Goal: Information Seeking & Learning: Learn about a topic

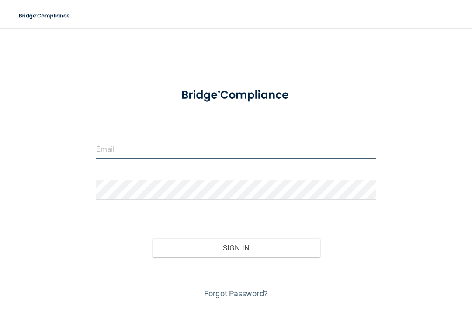
click at [106, 149] on input "email" at bounding box center [236, 150] width 280 height 20
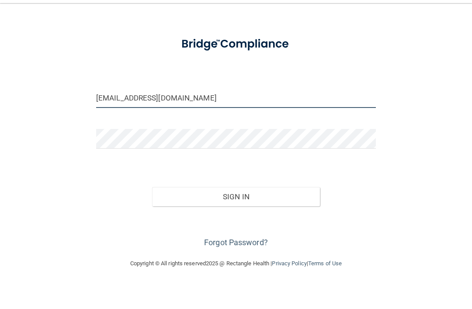
scroll to position [26, 0]
type input "[EMAIL_ADDRESS][DOMAIN_NAME]"
click at [236, 213] on button "Sign In" at bounding box center [236, 222] width 168 height 19
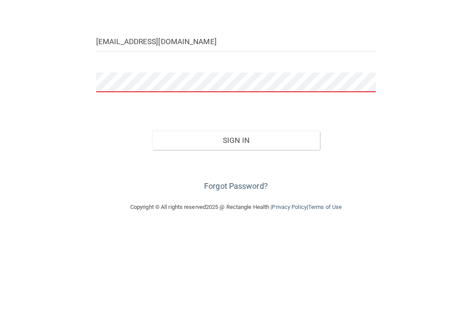
click at [236, 213] on button "Sign In" at bounding box center [236, 222] width 168 height 19
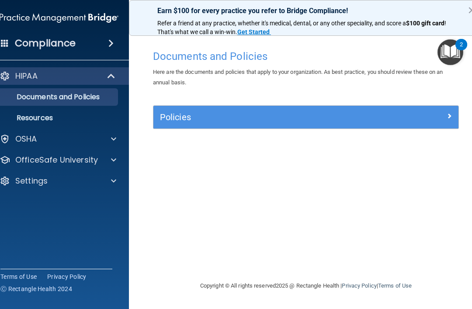
click at [454, 43] on img "Open Resource Center, 2 new notifications" at bounding box center [451, 52] width 26 height 26
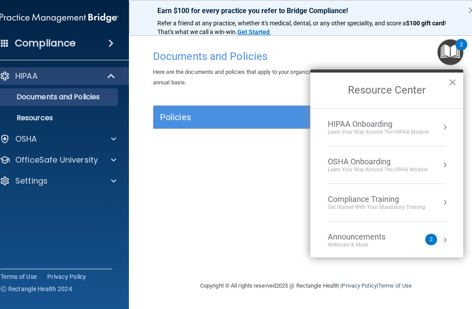
click at [445, 239] on button "Resource Center" at bounding box center [445, 240] width 9 height 9
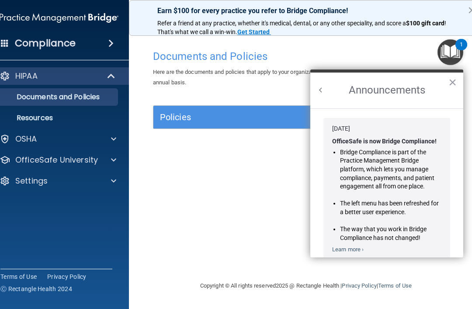
click at [453, 83] on button "×" at bounding box center [453, 82] width 8 height 14
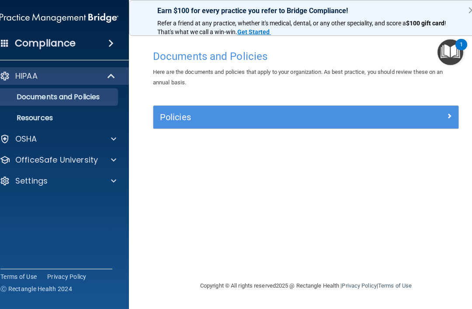
click at [451, 50] on img "Open Resource Center, 1 new notification" at bounding box center [451, 52] width 26 height 26
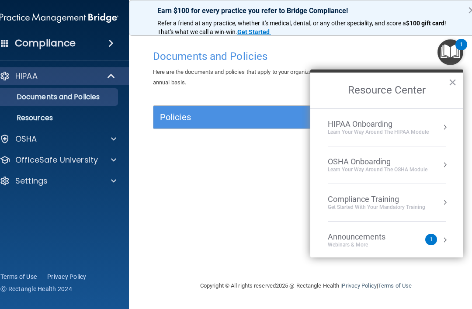
click at [114, 140] on span at bounding box center [113, 139] width 5 height 10
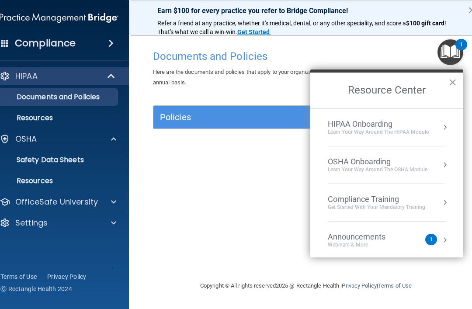
click at [112, 206] on span at bounding box center [113, 202] width 5 height 10
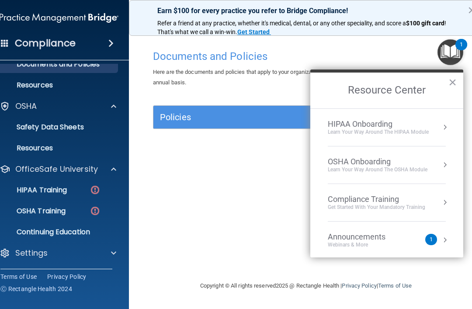
scroll to position [33, 0]
click at [44, 214] on p "OSHA Training" at bounding box center [30, 211] width 71 height 9
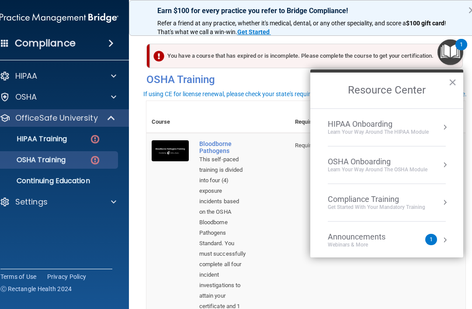
click at [449, 84] on button "×" at bounding box center [453, 82] width 8 height 14
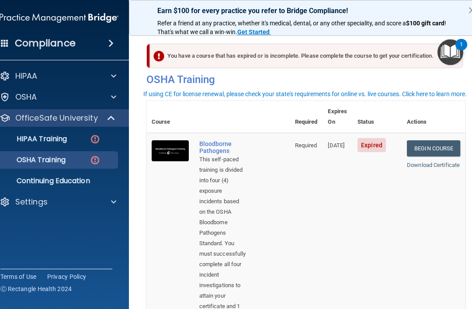
click at [423, 145] on link "Begin Course" at bounding box center [433, 148] width 53 height 16
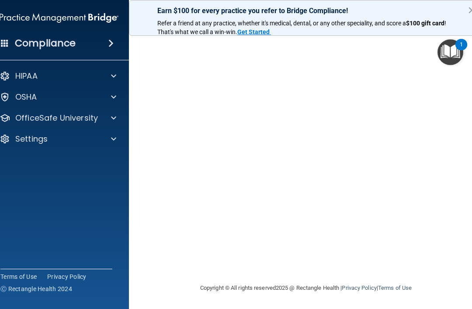
scroll to position [65, 0]
click at [454, 46] on img "Open Resource Center, 1 new notification" at bounding box center [451, 52] width 26 height 26
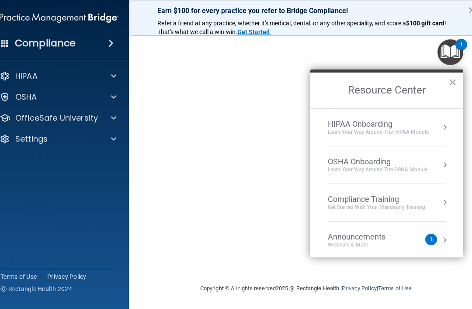
click at [334, 123] on div "HIPAA Onboarding" at bounding box center [378, 124] width 101 height 10
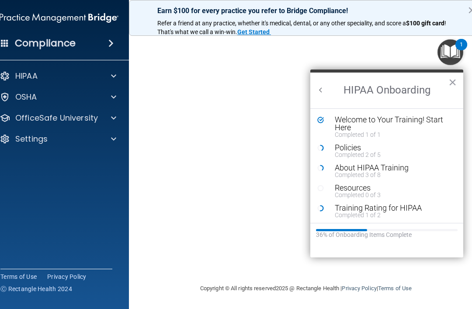
scroll to position [0, 0]
click at [456, 84] on button "×" at bounding box center [453, 82] width 8 height 14
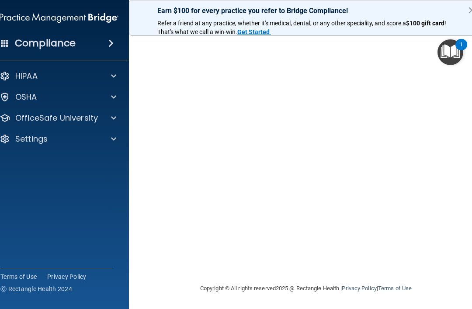
click at [472, 7] on button "×" at bounding box center [472, 10] width 8 height 14
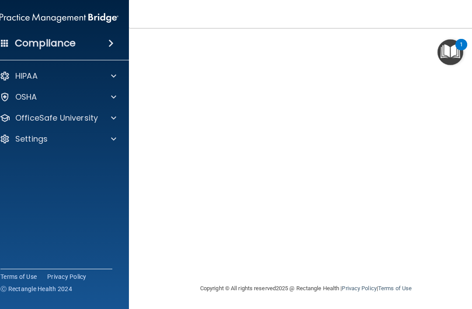
scroll to position [45, 0]
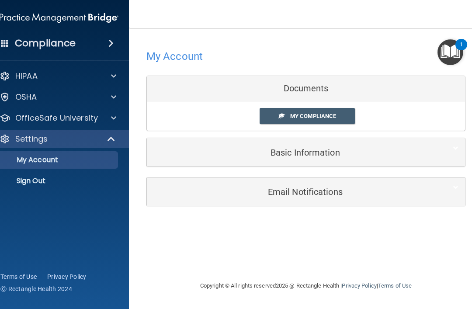
click at [288, 115] on link "My Compliance" at bounding box center [308, 116] width 96 height 16
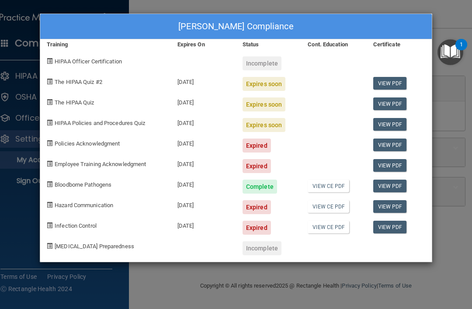
click at [32, 100] on div "Brenda Menley's Compliance Training Expires On Status Cont. Education Certifica…" at bounding box center [236, 154] width 472 height 309
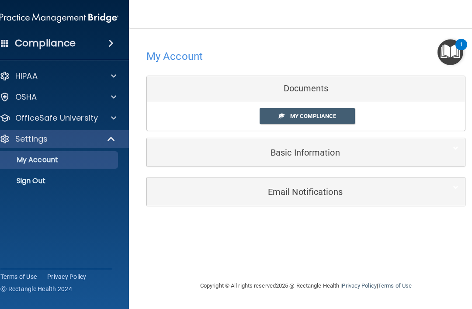
click at [100, 44] on div "Compliance" at bounding box center [59, 43] width 140 height 19
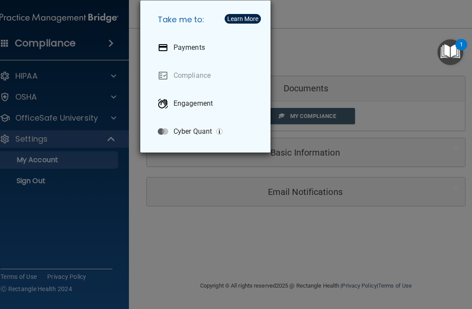
click at [98, 42] on div "Take me to: Payments Compliance Engagement Cyber Quant" at bounding box center [236, 154] width 472 height 309
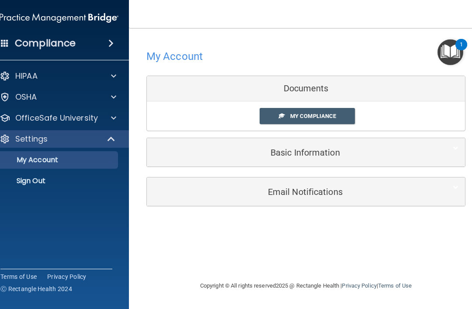
click at [25, 79] on p "HIPAA" at bounding box center [26, 76] width 22 height 10
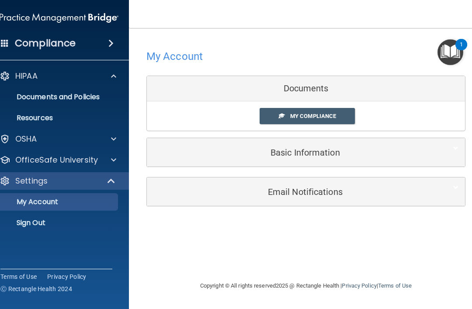
click at [14, 135] on div "OSHA" at bounding box center [47, 139] width 108 height 10
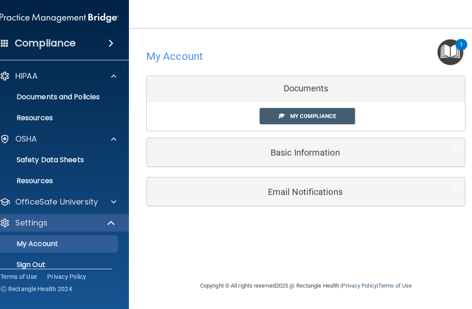
click at [30, 164] on p "Safety Data Sheets" at bounding box center [54, 160] width 119 height 9
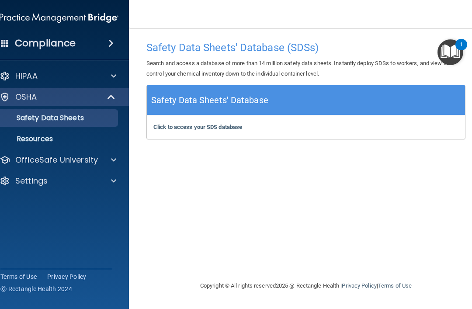
click at [24, 143] on p "Resources" at bounding box center [54, 139] width 119 height 9
click at [164, 125] on b "Click to access your SDS database" at bounding box center [198, 127] width 89 height 7
click at [108, 41] on span at bounding box center [110, 43] width 5 height 10
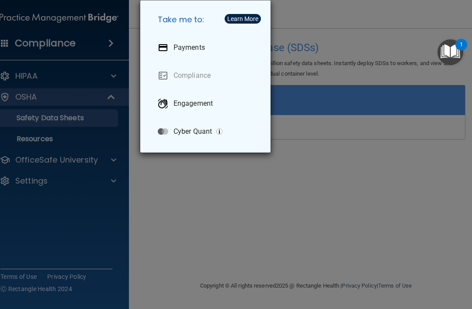
click at [110, 42] on div "Take me to: Payments Compliance Engagement Cyber Quant" at bounding box center [236, 154] width 472 height 309
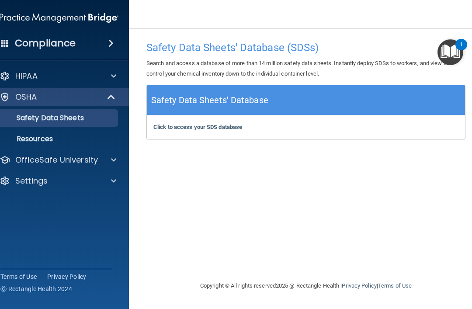
click at [451, 53] on img "Open Resource Center, 1 new notification" at bounding box center [451, 52] width 26 height 26
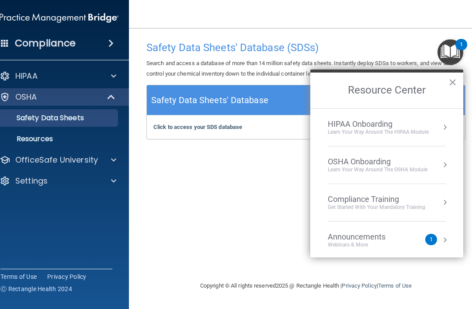
click at [446, 198] on button "Resource Center" at bounding box center [445, 202] width 9 height 9
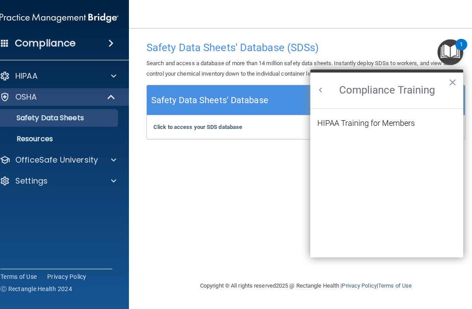
click at [340, 119] on div "HIPAA Training for Members" at bounding box center [367, 123] width 98 height 8
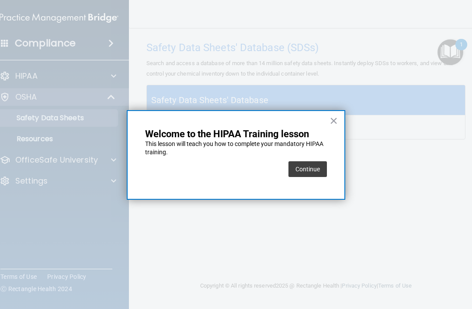
click at [306, 170] on button "Continue" at bounding box center [308, 169] width 38 height 16
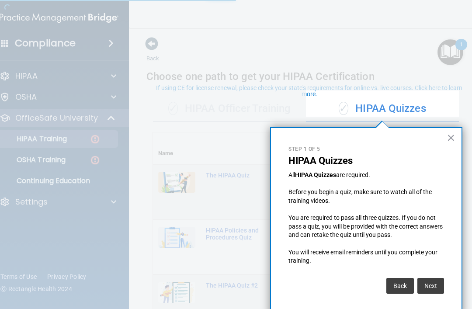
scroll to position [4, 0]
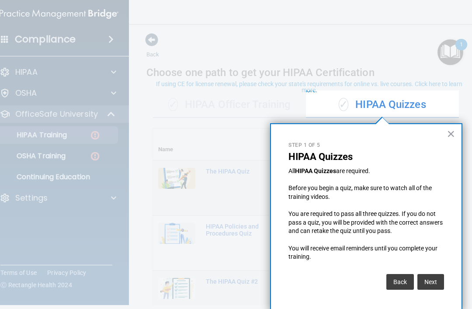
click at [453, 134] on button "×" at bounding box center [451, 134] width 8 height 14
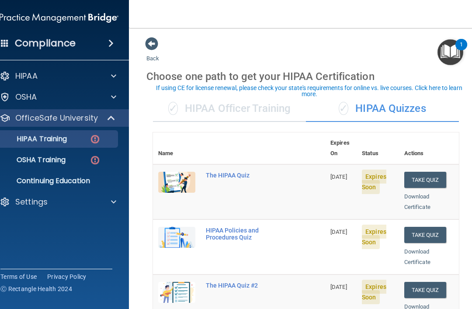
click at [94, 156] on img at bounding box center [95, 160] width 11 height 11
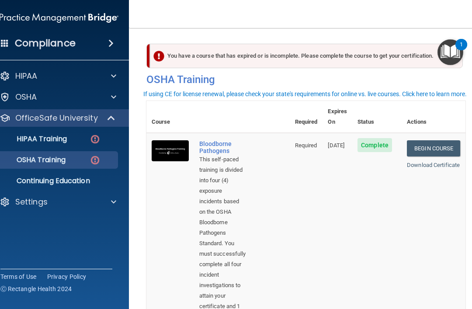
click at [417, 162] on link "Download Certificate" at bounding box center [433, 165] width 53 height 7
click at [65, 136] on p "HIPAA Training" at bounding box center [31, 139] width 72 height 9
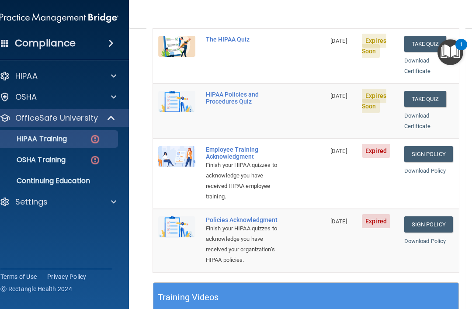
scroll to position [192, 0]
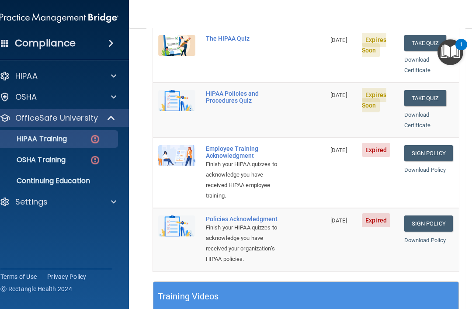
click at [217, 145] on div "Employee Training Acknowledgment" at bounding box center [244, 152] width 76 height 14
click at [416, 145] on link "Sign Policy" at bounding box center [429, 153] width 49 height 16
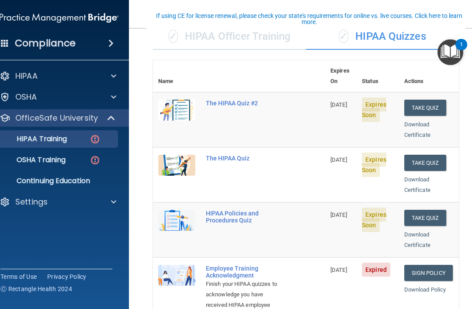
scroll to position [72, 0]
click at [209, 155] on div "The HIPAA Quiz" at bounding box center [244, 158] width 76 height 7
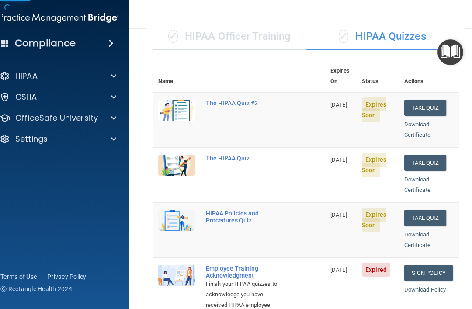
click at [174, 155] on img at bounding box center [176, 165] width 37 height 21
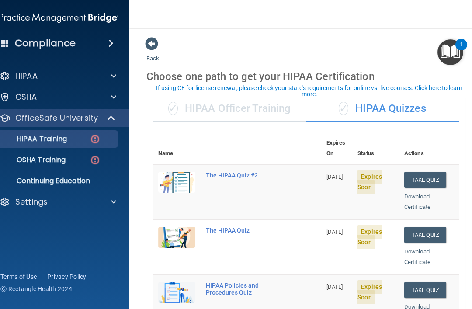
click at [149, 42] on span at bounding box center [151, 43] width 13 height 13
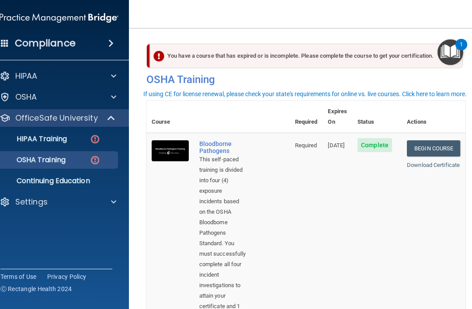
click at [38, 179] on p "Continuing Education" at bounding box center [54, 181] width 119 height 9
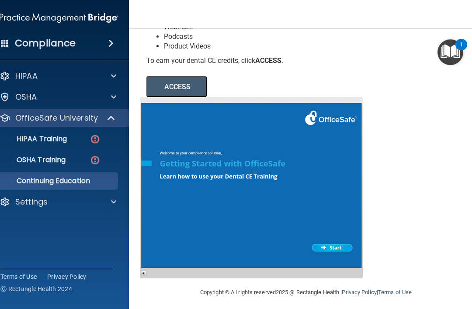
scroll to position [132, 0]
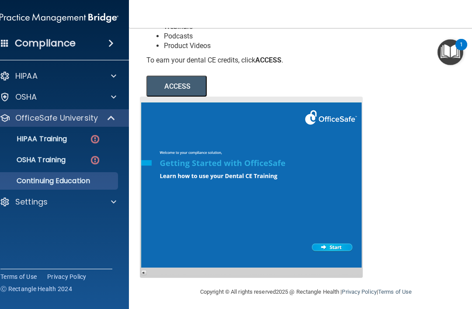
click at [52, 137] on p "HIPAA Training" at bounding box center [31, 139] width 72 height 9
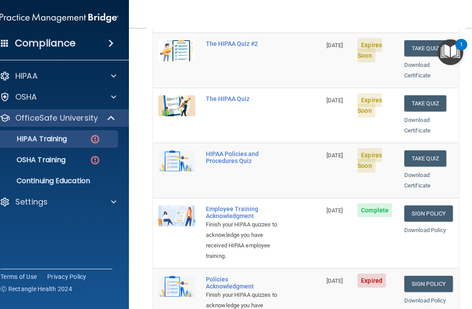
click at [178, 43] on img at bounding box center [176, 50] width 37 height 21
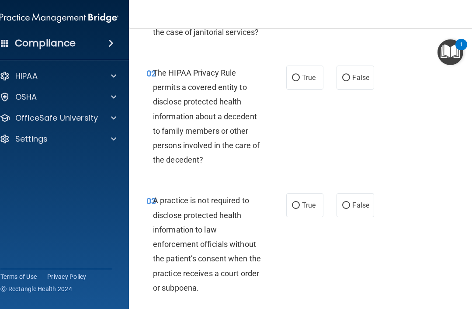
click at [290, 77] on label "True" at bounding box center [304, 78] width 37 height 24
click at [292, 77] on input "True" at bounding box center [296, 78] width 8 height 7
radio input "true"
click at [295, 203] on input "True" at bounding box center [296, 206] width 8 height 7
radio input "true"
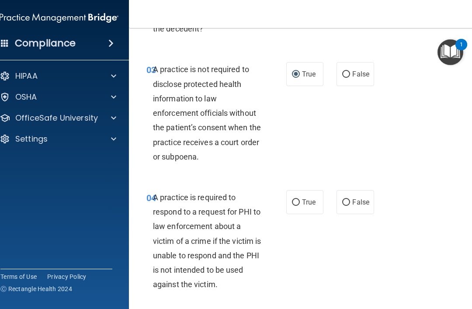
scroll to position [264, 0]
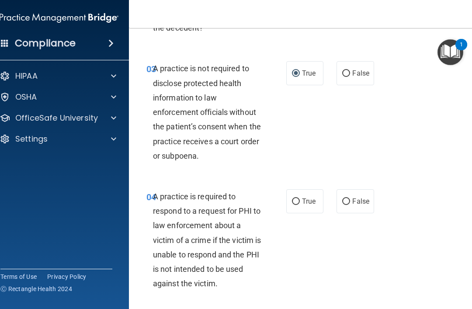
click at [295, 201] on input "True" at bounding box center [296, 202] width 8 height 7
radio input "true"
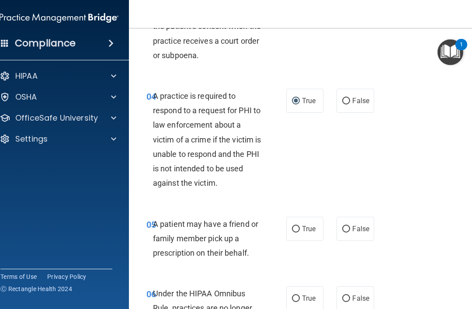
scroll to position [366, 0]
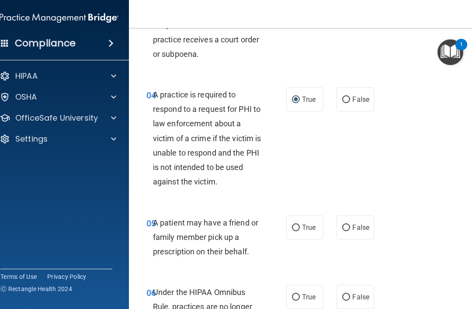
click at [297, 227] on input "True" at bounding box center [296, 228] width 8 height 7
radio input "true"
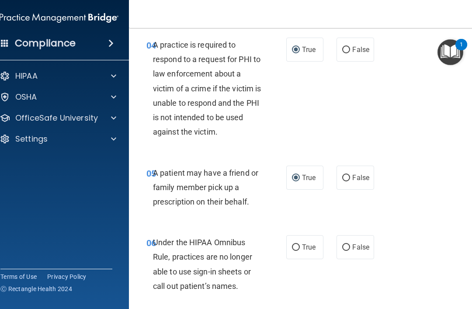
scroll to position [430, 0]
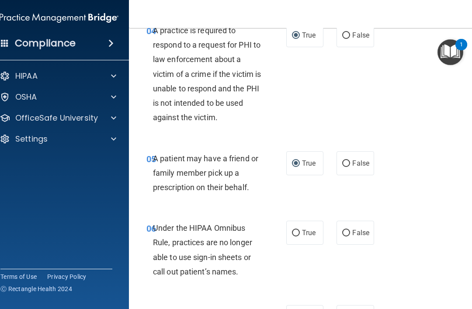
click at [343, 230] on input "False" at bounding box center [346, 233] width 8 height 7
radio input "true"
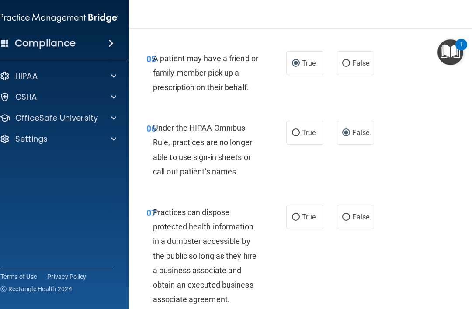
scroll to position [531, 0]
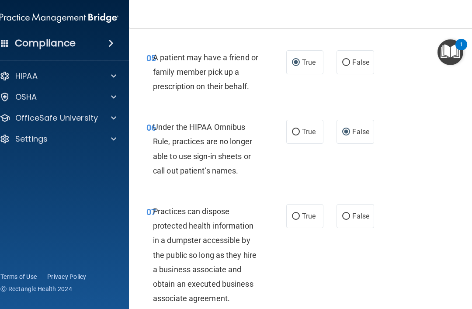
click at [342, 213] on input "False" at bounding box center [346, 216] width 8 height 7
radio input "true"
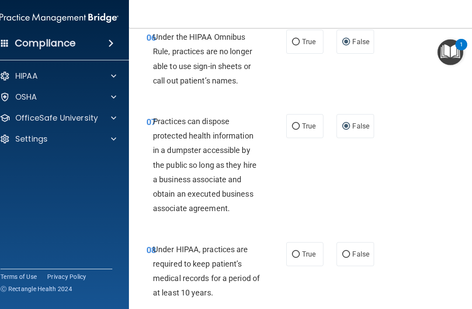
scroll to position [623, 0]
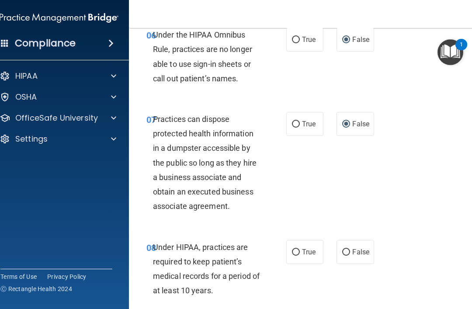
click at [345, 249] on input "False" at bounding box center [346, 252] width 8 height 7
radio input "true"
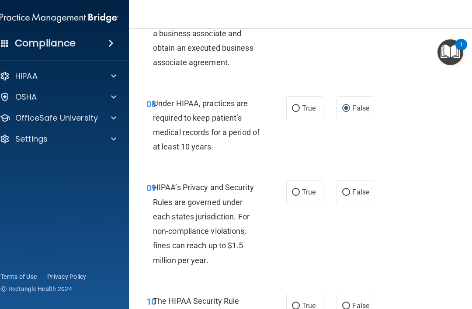
scroll to position [767, 0]
click at [344, 189] on input "False" at bounding box center [346, 192] width 8 height 7
radio input "true"
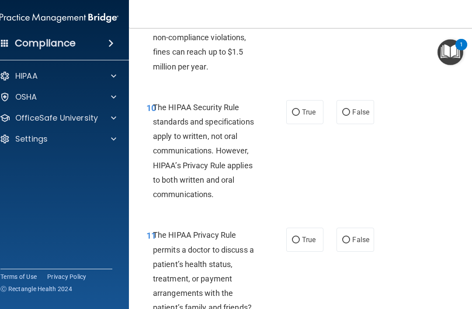
scroll to position [961, 0]
click at [296, 109] on input "True" at bounding box center [296, 112] width 8 height 7
radio input "true"
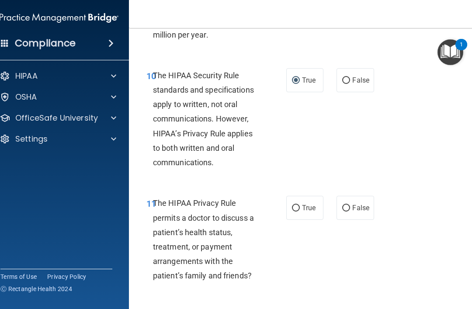
scroll to position [993, 0]
click at [296, 205] on input "True" at bounding box center [296, 208] width 8 height 7
radio input "true"
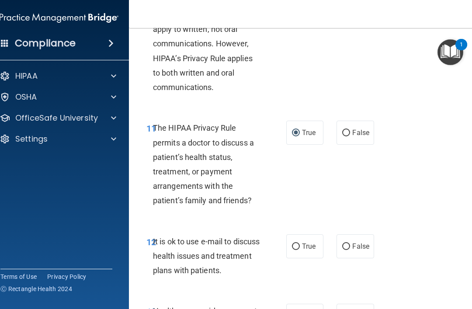
scroll to position [1069, 0]
click at [293, 243] on input "True" at bounding box center [296, 246] width 8 height 7
radio input "true"
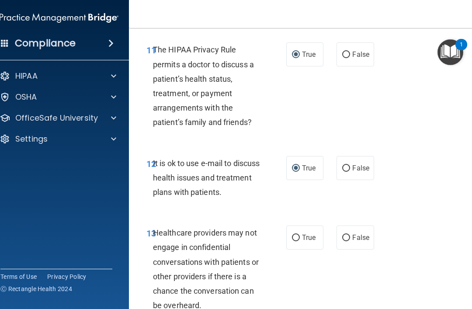
scroll to position [1147, 0]
click at [346, 234] on input "False" at bounding box center [346, 237] width 8 height 7
radio input "true"
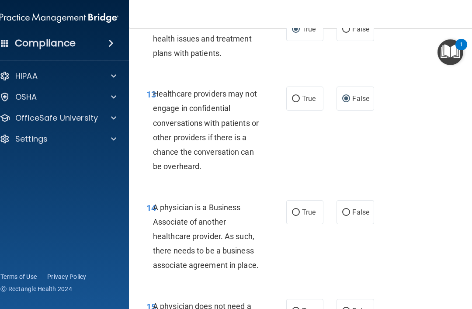
scroll to position [1286, 0]
click at [347, 209] on input "False" at bounding box center [346, 212] width 8 height 7
radio input "true"
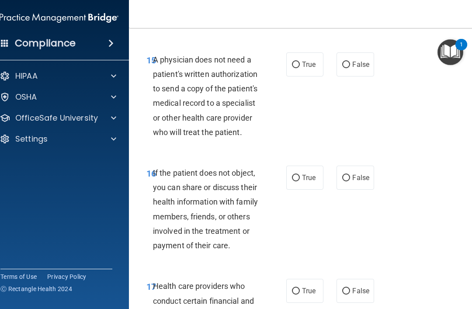
scroll to position [1533, 0]
click at [293, 175] on input "True" at bounding box center [296, 178] width 8 height 7
radio input "true"
click at [294, 61] on input "True" at bounding box center [296, 64] width 8 height 7
radio input "true"
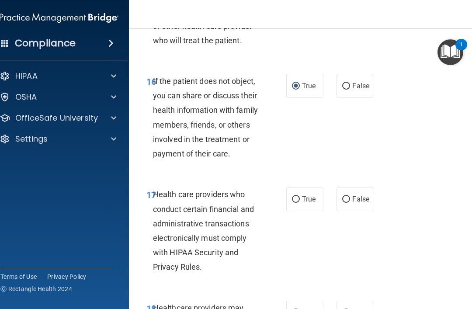
scroll to position [1625, 0]
click at [301, 187] on label "True" at bounding box center [304, 199] width 37 height 24
click at [300, 196] on input "True" at bounding box center [296, 199] width 8 height 7
radio input "true"
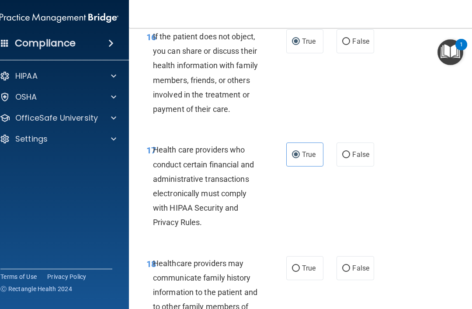
scroll to position [1670, 0]
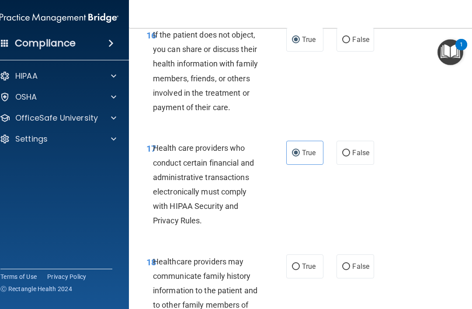
click at [340, 255] on label "False" at bounding box center [355, 267] width 37 height 24
click at [342, 264] on input "False" at bounding box center [346, 267] width 8 height 7
radio input "true"
click at [293, 264] on input "True" at bounding box center [296, 267] width 8 height 7
radio input "true"
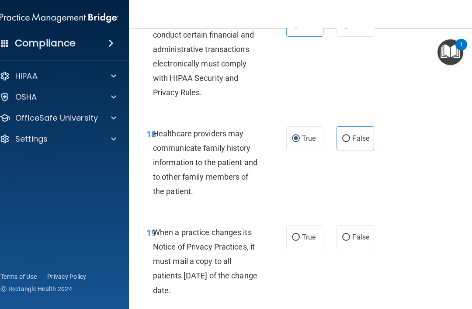
scroll to position [1802, 0]
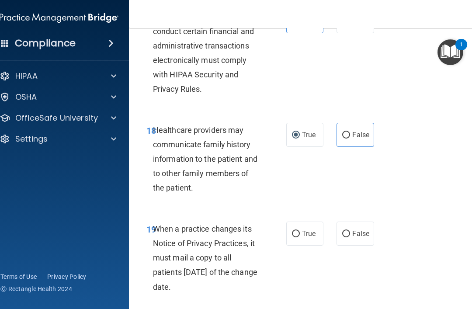
click at [298, 132] on input "True" at bounding box center [296, 135] width 8 height 7
click at [296, 132] on input "True" at bounding box center [296, 135] width 8 height 7
click at [342, 123] on label "False" at bounding box center [355, 135] width 37 height 24
click at [342, 132] on input "False" at bounding box center [346, 135] width 8 height 7
radio input "true"
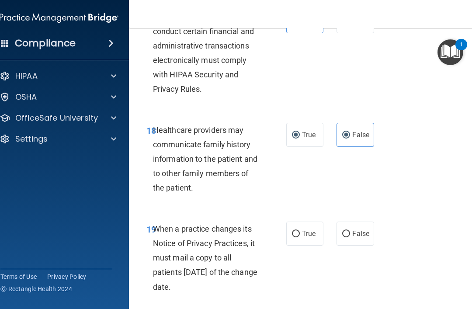
radio input "false"
click at [345, 231] on input "False" at bounding box center [346, 234] width 8 height 7
radio input "true"
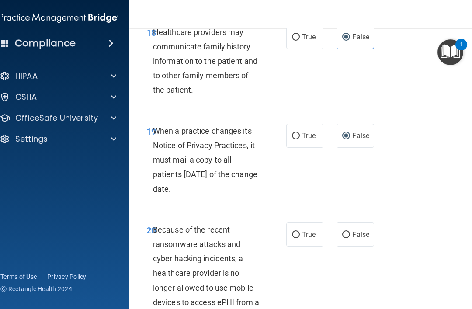
scroll to position [1904, 0]
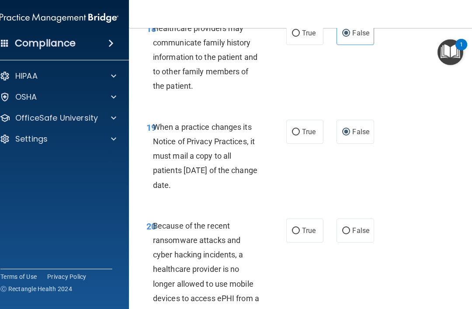
click at [349, 228] on input "False" at bounding box center [346, 231] width 8 height 7
radio input "true"
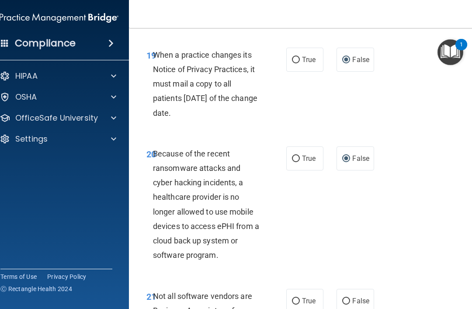
scroll to position [1983, 0]
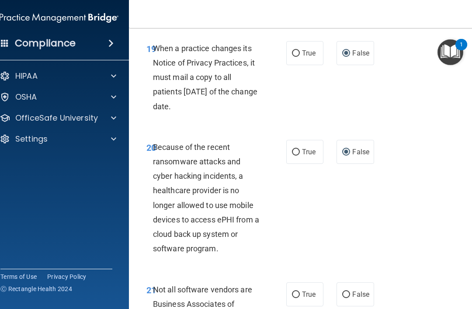
click at [290, 283] on label "True" at bounding box center [304, 295] width 37 height 24
click at [292, 292] on input "True" at bounding box center [296, 295] width 8 height 7
radio input "true"
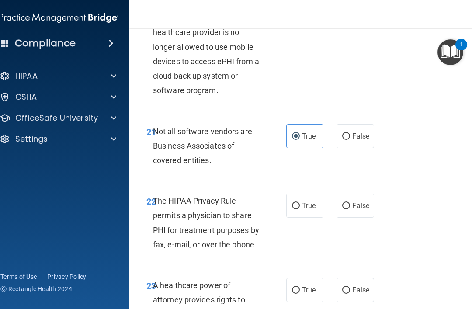
scroll to position [2142, 0]
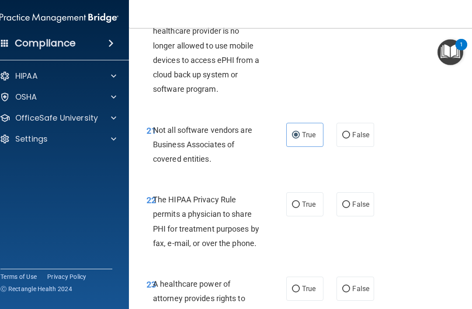
click at [295, 202] on input "True" at bounding box center [296, 205] width 8 height 7
radio input "true"
click at [344, 286] on input "False" at bounding box center [346, 289] width 8 height 7
radio input "true"
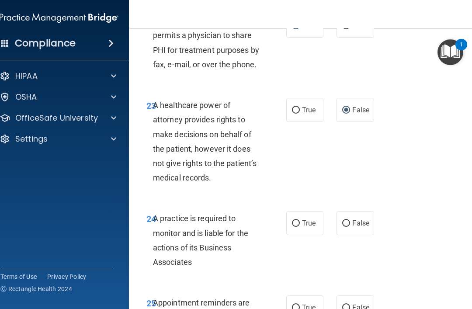
scroll to position [2330, 0]
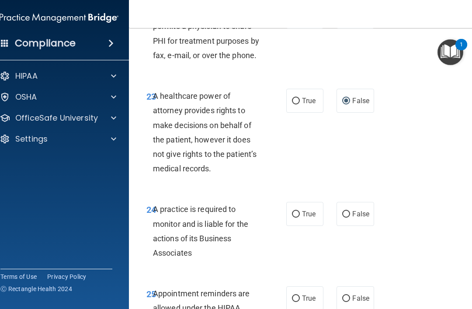
click at [345, 296] on input "False" at bounding box center [346, 299] width 8 height 7
radio input "true"
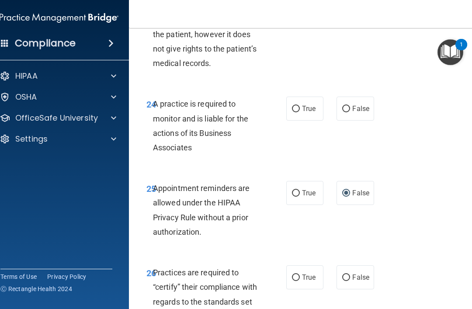
scroll to position [2438, 0]
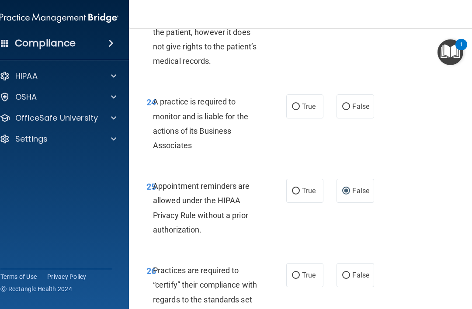
click at [345, 104] on input "False" at bounding box center [346, 107] width 8 height 7
radio input "true"
click at [296, 188] on input "True" at bounding box center [296, 191] width 8 height 7
radio input "true"
radio input "false"
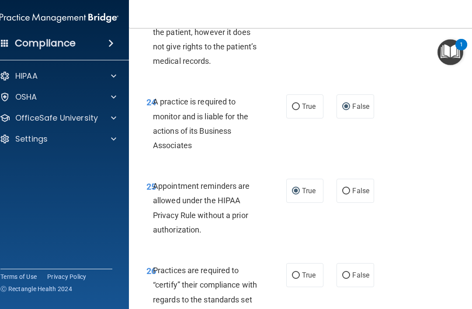
click at [344, 273] on input "False" at bounding box center [346, 276] width 8 height 7
radio input "true"
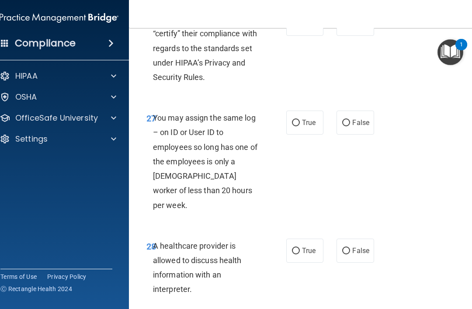
scroll to position [2690, 0]
click at [343, 248] on input "False" at bounding box center [346, 251] width 8 height 7
radio input "true"
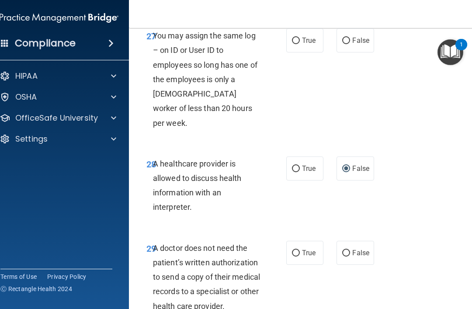
scroll to position [2775, 0]
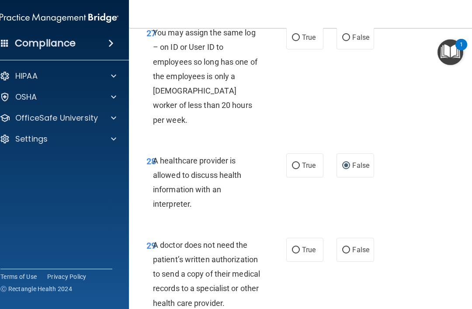
click at [289, 154] on label "True" at bounding box center [304, 166] width 37 height 24
click at [292, 163] on input "True" at bounding box center [296, 166] width 8 height 7
radio input "true"
radio input "false"
click at [296, 163] on input "True" at bounding box center [296, 166] width 8 height 7
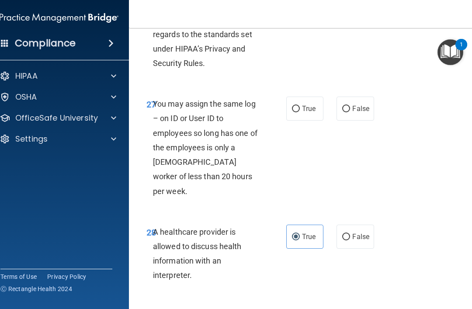
scroll to position [2697, 0]
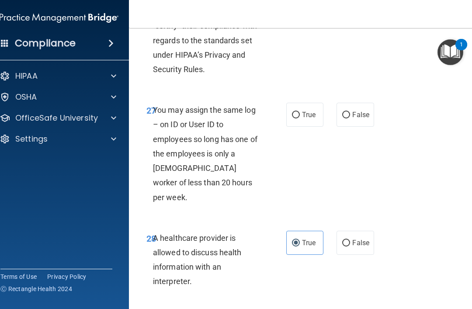
click at [345, 112] on input "False" at bounding box center [346, 115] width 8 height 7
radio input "true"
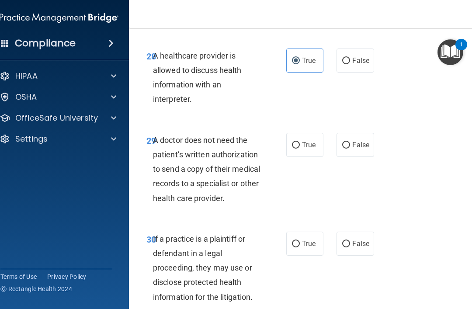
scroll to position [2880, 0]
click at [293, 142] on input "True" at bounding box center [296, 145] width 8 height 7
radio input "true"
click at [296, 241] on input "True" at bounding box center [296, 244] width 8 height 7
radio input "true"
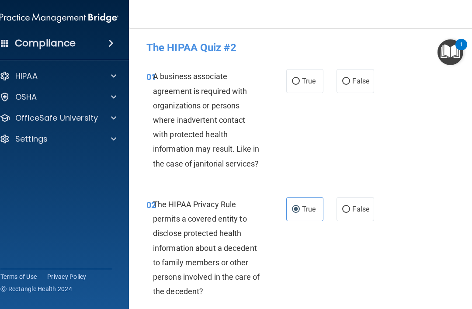
scroll to position [0, 0]
click at [345, 78] on input "False" at bounding box center [346, 81] width 8 height 7
radio input "true"
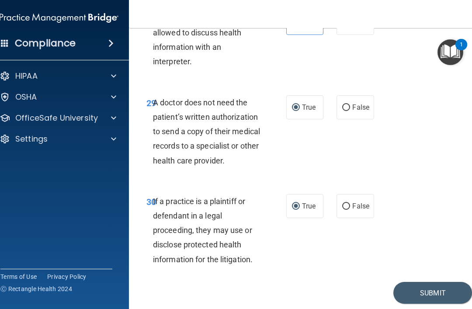
scroll to position [2917, 0]
click at [407, 283] on button "Submit" at bounding box center [433, 294] width 79 height 22
click at [423, 283] on button "Submit" at bounding box center [433, 294] width 79 height 22
click at [416, 283] on button "Submit" at bounding box center [433, 294] width 79 height 22
click at [413, 283] on button "Submit" at bounding box center [433, 294] width 79 height 22
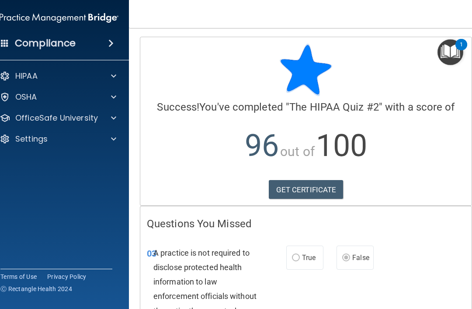
click at [285, 190] on link "GET CERTIFICATE" at bounding box center [306, 189] width 75 height 19
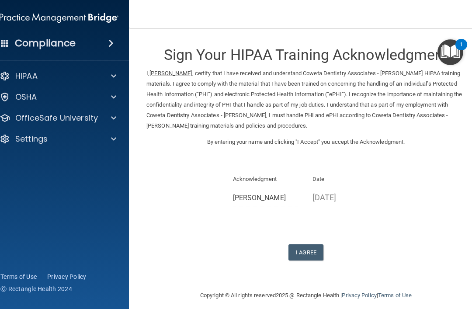
click at [292, 245] on button "I Agree" at bounding box center [306, 253] width 35 height 16
click at [296, 245] on button "I Agree" at bounding box center [306, 253] width 35 height 16
click at [293, 248] on button "I Agree" at bounding box center [306, 253] width 35 height 16
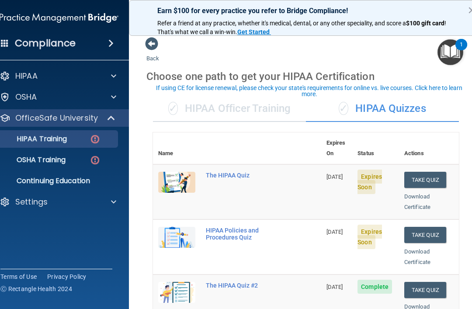
click at [413, 227] on button "Take Quiz" at bounding box center [426, 235] width 42 height 16
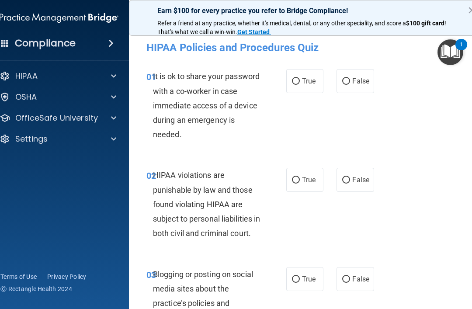
click at [345, 78] on input "False" at bounding box center [346, 81] width 8 height 7
radio input "true"
click at [348, 179] on input "False" at bounding box center [346, 180] width 8 height 7
radio input "true"
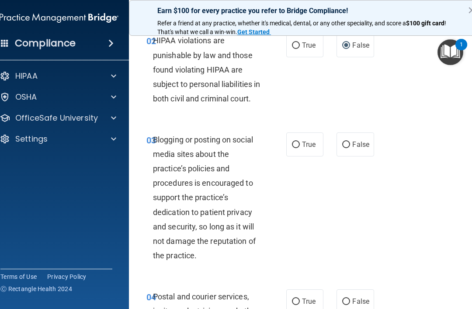
scroll to position [146, 0]
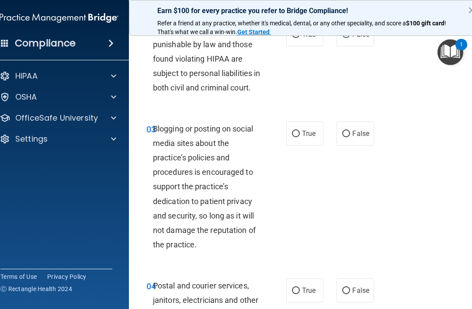
click at [346, 137] on input "False" at bounding box center [346, 134] width 8 height 7
radio input "true"
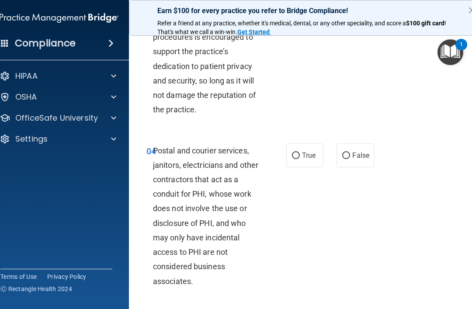
scroll to position [280, 0]
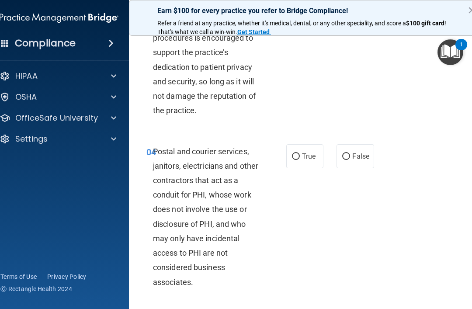
click at [241, 286] on div "Postal and courier services, janitors, electricians and other contractors that …" at bounding box center [210, 216] width 115 height 145
click at [241, 287] on div "Postal and courier services, janitors, electricians and other contractors that …" at bounding box center [210, 216] width 115 height 145
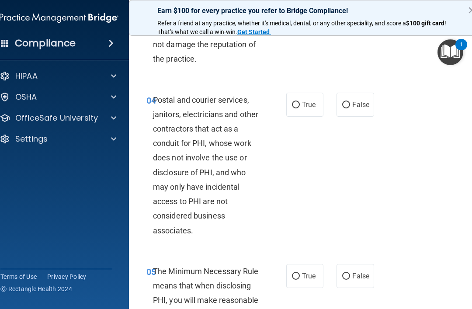
scroll to position [333, 0]
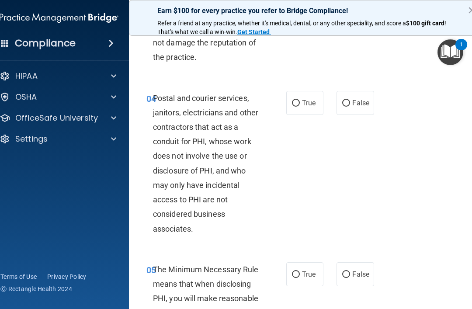
click at [295, 107] on input "True" at bounding box center [296, 103] width 8 height 7
radio input "true"
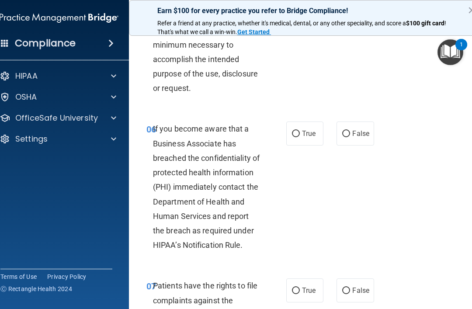
scroll to position [617, 0]
click at [162, 233] on div "If you become aware that a Business Associate has breached the confidentiality …" at bounding box center [210, 186] width 115 height 131
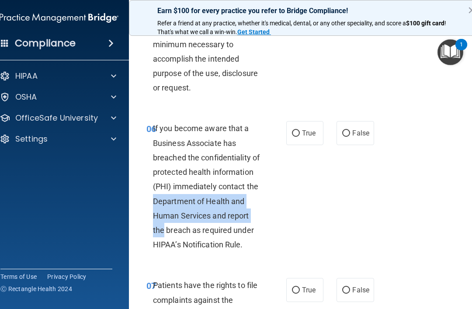
click at [153, 240] on div "06 If you become aware that a Business Associate has breached the confidentiali…" at bounding box center [216, 188] width 166 height 135
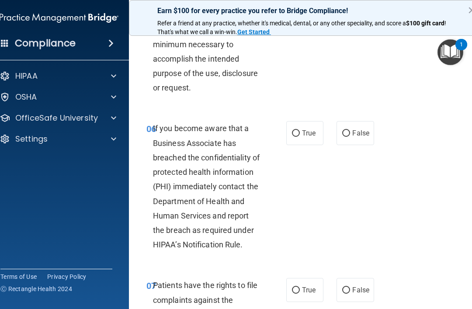
click at [294, 137] on input "True" at bounding box center [296, 133] width 8 height 7
radio input "true"
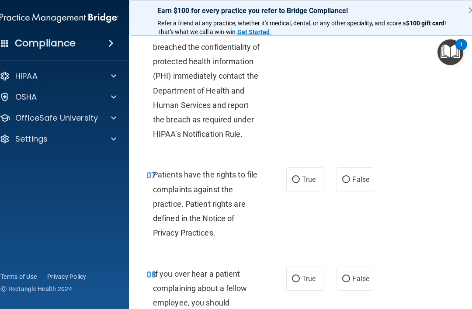
scroll to position [728, 0]
click at [296, 183] on input "True" at bounding box center [296, 179] width 8 height 7
radio input "true"
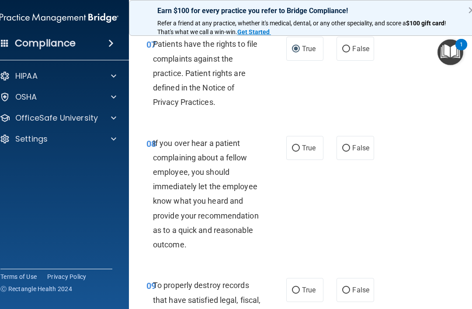
scroll to position [859, 0]
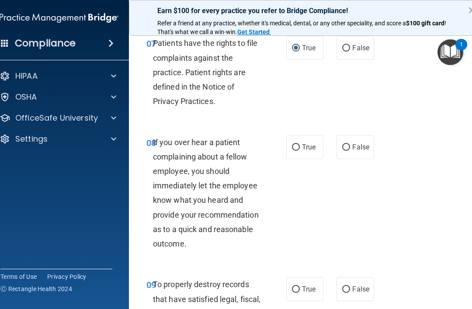
click at [286, 169] on div "08 If you over hear a patient complaining about a fellow employee, you should i…" at bounding box center [216, 195] width 166 height 121
click at [342, 159] on label "False" at bounding box center [355, 147] width 37 height 24
click at [342, 151] on input "False" at bounding box center [346, 147] width 8 height 7
radio input "true"
click at [343, 151] on input "False" at bounding box center [346, 147] width 8 height 7
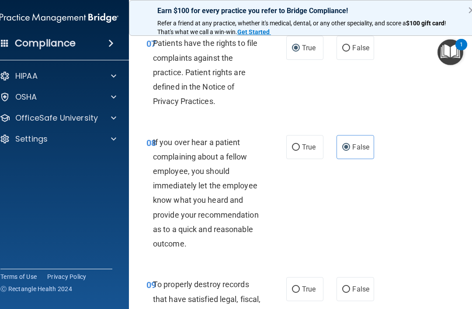
click at [299, 151] on input "True" at bounding box center [296, 147] width 8 height 7
radio input "true"
radio input "false"
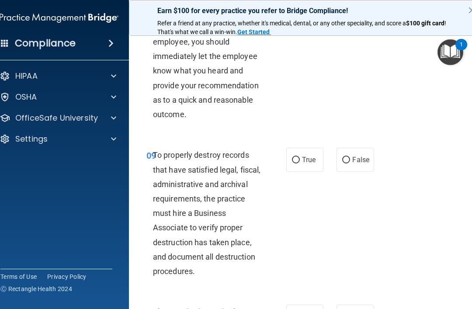
scroll to position [994, 0]
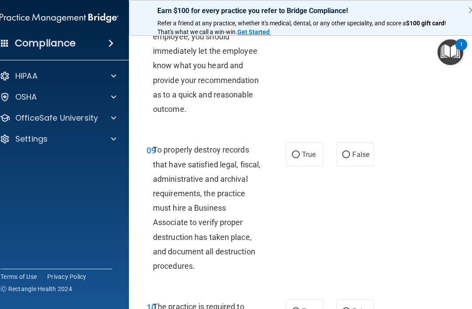
click at [293, 167] on label "True" at bounding box center [304, 155] width 37 height 24
click at [293, 158] on input "True" at bounding box center [296, 155] width 8 height 7
radio input "true"
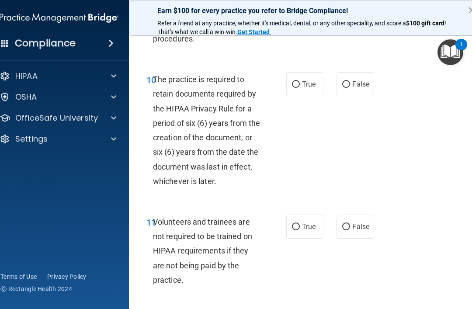
scroll to position [1208, 0]
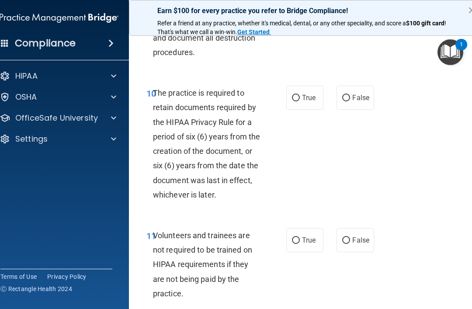
click at [294, 101] on input "True" at bounding box center [296, 98] width 8 height 7
radio input "true"
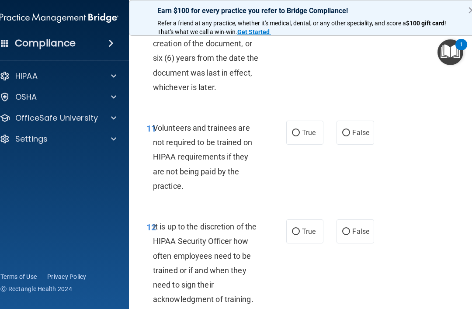
scroll to position [1325, 0]
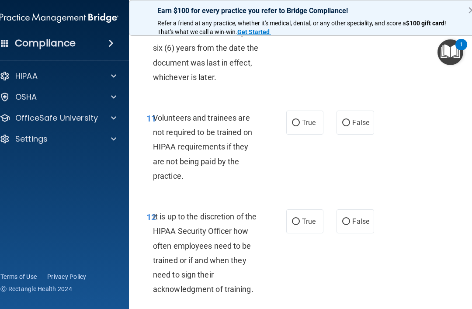
click at [346, 126] on input "False" at bounding box center [346, 123] width 8 height 7
radio input "true"
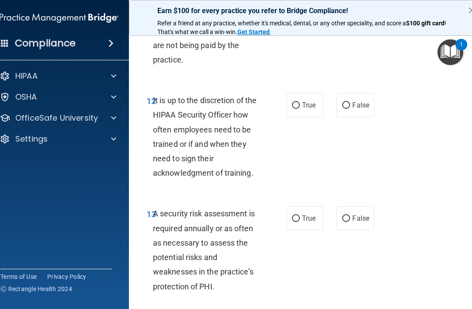
scroll to position [1446, 0]
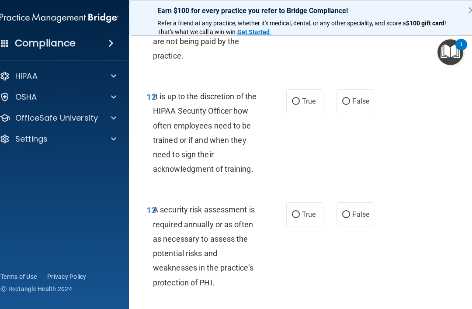
click at [346, 105] on input "False" at bounding box center [346, 101] width 8 height 7
radio input "true"
click at [239, 251] on div "A security risk assessment is required annually or as often as necessary to ass…" at bounding box center [210, 246] width 115 height 87
click at [292, 224] on label "True" at bounding box center [304, 215] width 37 height 24
click at [292, 218] on input "True" at bounding box center [296, 215] width 8 height 7
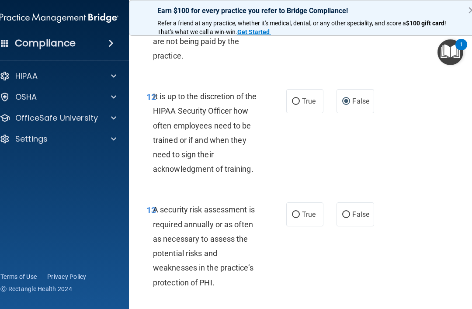
radio input "true"
click at [298, 217] on input "True" at bounding box center [296, 215] width 8 height 7
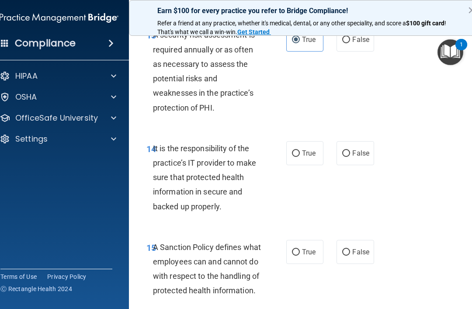
scroll to position [1643, 0]
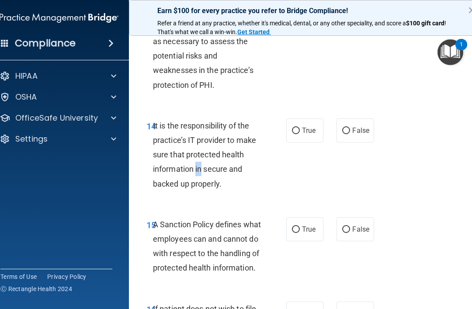
click at [164, 191] on div "It is the responsibility of the practice’s IT provider to make sure that protec…" at bounding box center [210, 155] width 115 height 73
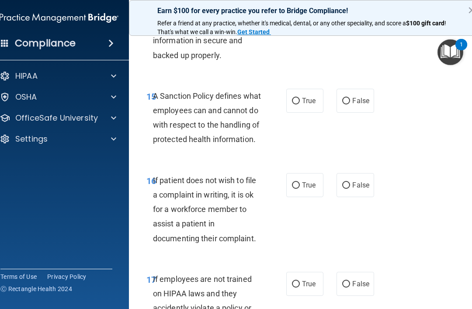
scroll to position [1772, 0]
click at [293, 103] on input "True" at bounding box center [296, 101] width 8 height 7
radio input "true"
click at [347, 189] on input "False" at bounding box center [346, 185] width 8 height 7
radio input "true"
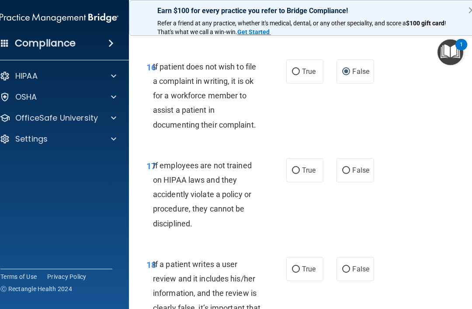
scroll to position [1924, 0]
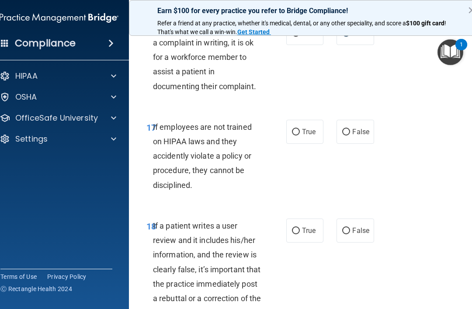
click at [294, 144] on label "True" at bounding box center [304, 132] width 37 height 24
click at [294, 136] on input "True" at bounding box center [296, 132] width 8 height 7
radio input "true"
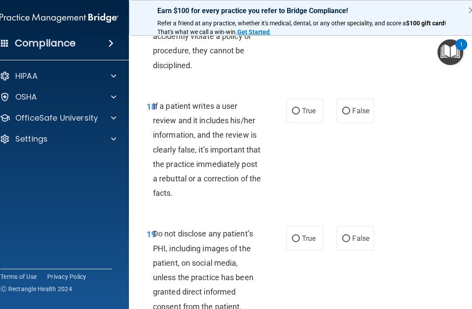
scroll to position [2044, 0]
click at [293, 114] on input "True" at bounding box center [296, 111] width 8 height 7
radio input "true"
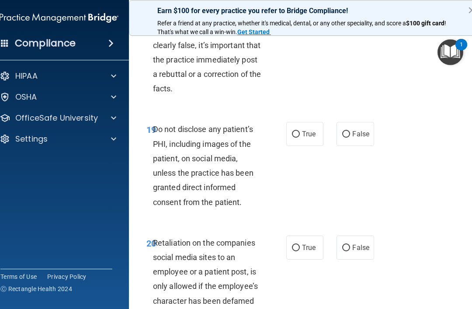
scroll to position [2153, 0]
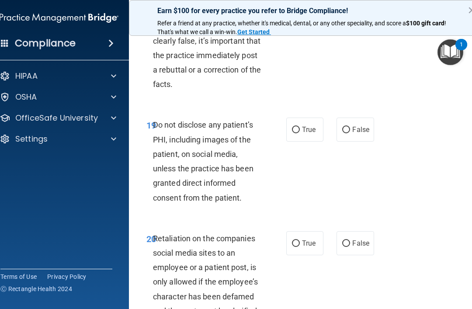
click at [199, 194] on div "Do not disclose any patient’s PHI, including images of the patient, on social m…" at bounding box center [210, 161] width 115 height 87
click at [292, 133] on input "True" at bounding box center [296, 130] width 8 height 7
radio input "true"
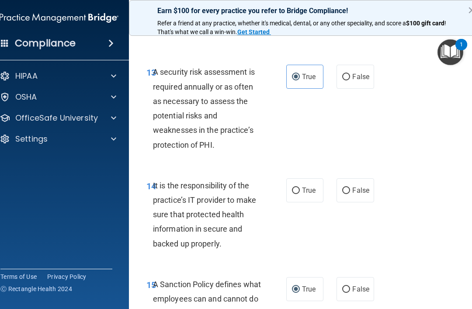
scroll to position [1586, 0]
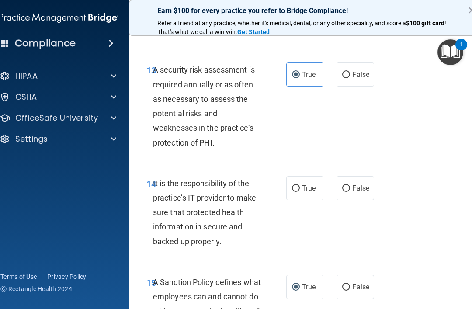
click at [293, 192] on input "True" at bounding box center [296, 188] width 8 height 7
radio input "true"
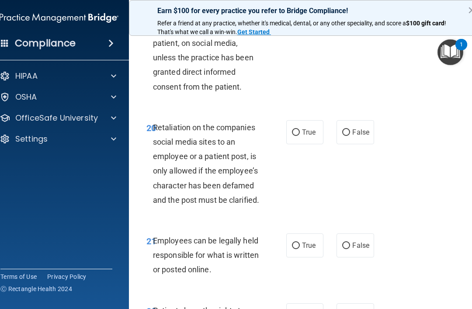
scroll to position [2274, 0]
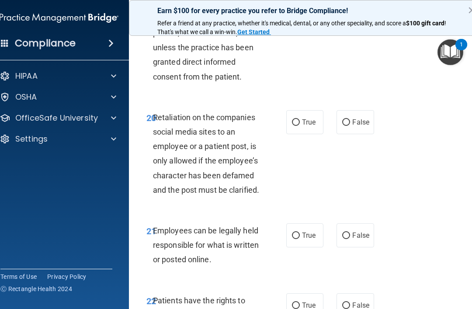
click at [210, 191] on span "Retaliation on the companies social media sites to an employee or a patient pos…" at bounding box center [206, 154] width 106 height 82
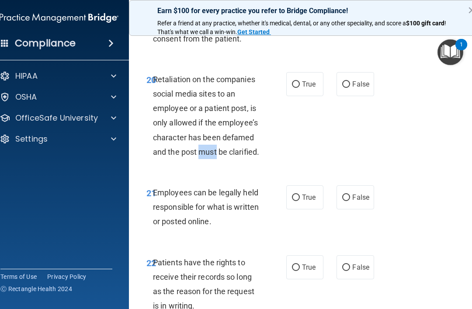
scroll to position [2313, 0]
click at [178, 163] on div "20 Retaliation on the companies social media sites to an employee or a patient …" at bounding box center [216, 117] width 166 height 91
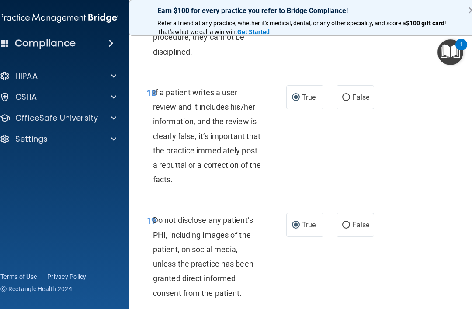
scroll to position [2057, 0]
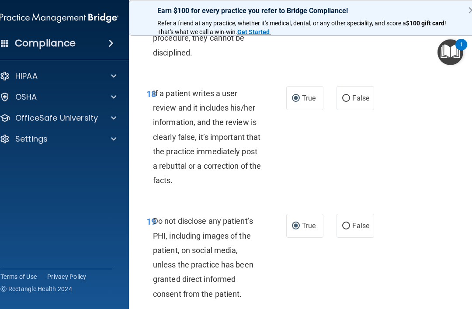
click at [468, 7] on button "×" at bounding box center [472, 10] width 8 height 14
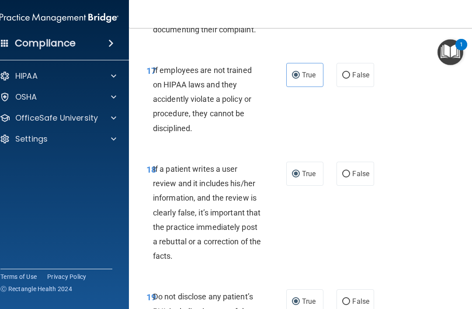
scroll to position [1972, 0]
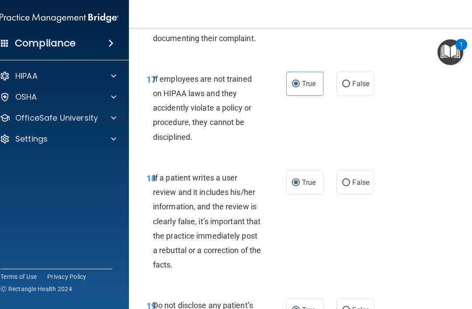
click at [451, 58] on img "Open Resource Center, 1 new notification" at bounding box center [451, 52] width 26 height 26
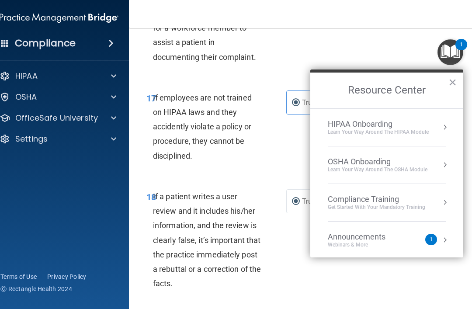
scroll to position [1942, 0]
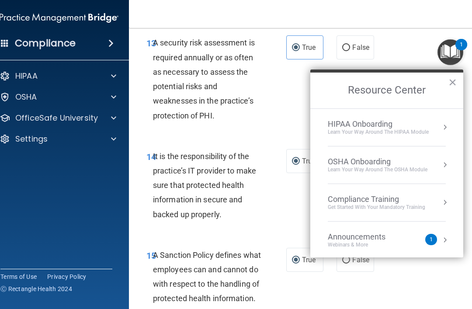
click at [452, 86] on button "×" at bounding box center [453, 82] width 8 height 14
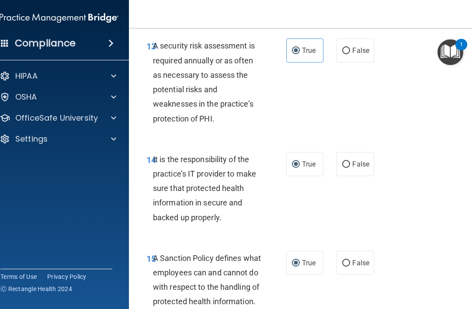
scroll to position [1609, 0]
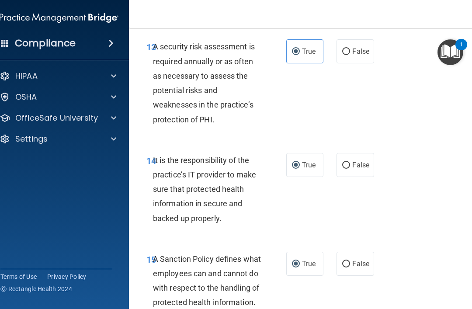
click at [73, 19] on img at bounding box center [59, 17] width 119 height 17
click at [54, 47] on h4 "Compliance" at bounding box center [45, 43] width 61 height 12
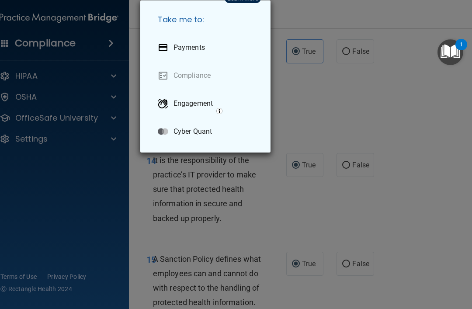
click at [104, 39] on div "Take me to: Payments Compliance Engagement Cyber Quant" at bounding box center [236, 154] width 472 height 309
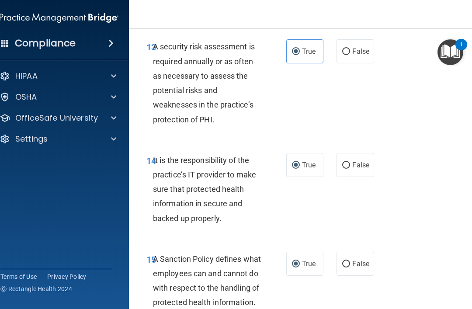
click at [108, 40] on span at bounding box center [110, 43] width 5 height 10
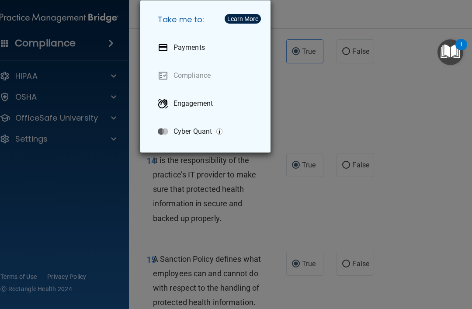
click at [245, 16] on div "Learn More" at bounding box center [242, 19] width 31 height 6
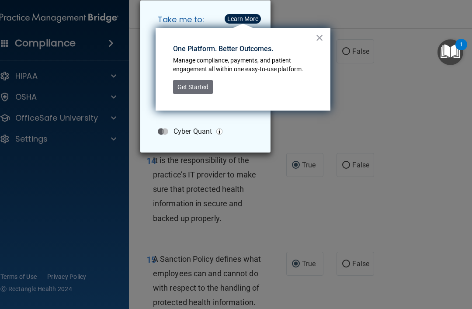
click at [318, 36] on button "×" at bounding box center [320, 38] width 8 height 14
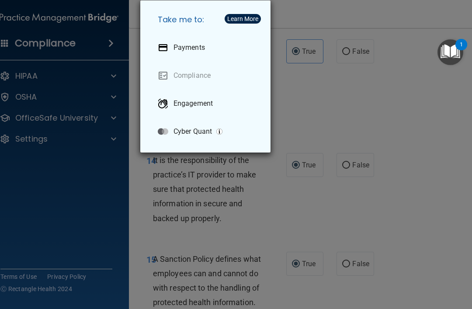
click at [110, 134] on div "Take me to: Payments Compliance Engagement Cyber Quant" at bounding box center [236, 154] width 472 height 309
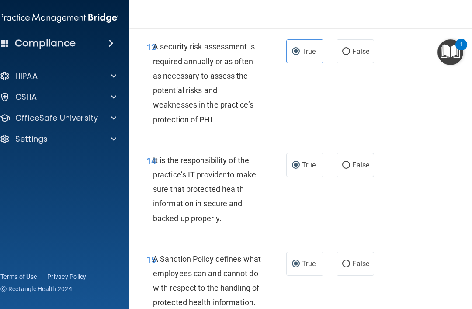
click at [113, 137] on span at bounding box center [113, 139] width 5 height 10
click at [31, 160] on p "My Account" at bounding box center [54, 160] width 119 height 9
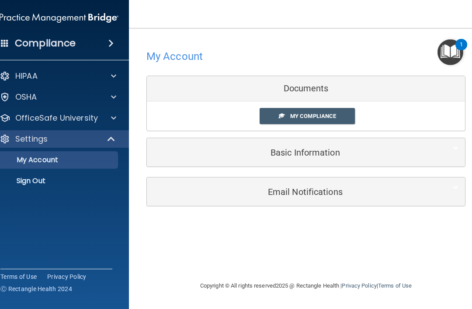
click at [31, 162] on p "My Account" at bounding box center [54, 160] width 119 height 9
click at [24, 161] on p "My Account" at bounding box center [54, 160] width 119 height 9
click at [31, 182] on p "Sign Out" at bounding box center [54, 181] width 119 height 9
